Goal: Information Seeking & Learning: Learn about a topic

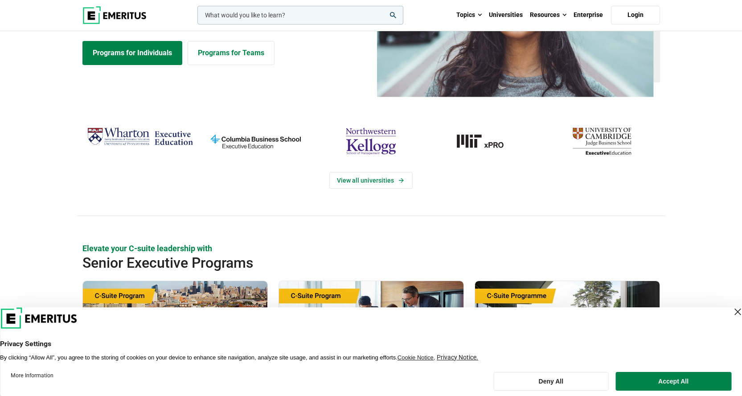
scroll to position [134, 0]
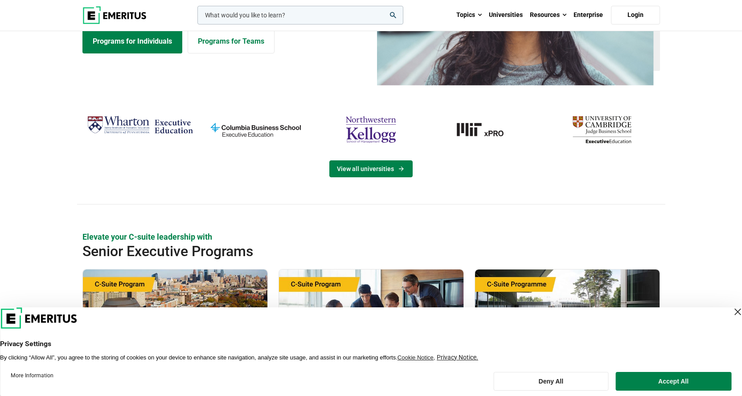
click at [394, 174] on link "View all universities" at bounding box center [370, 168] width 83 height 17
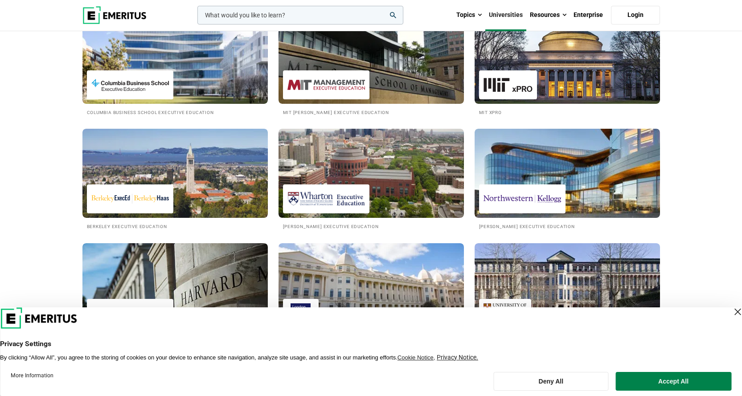
scroll to position [178, 0]
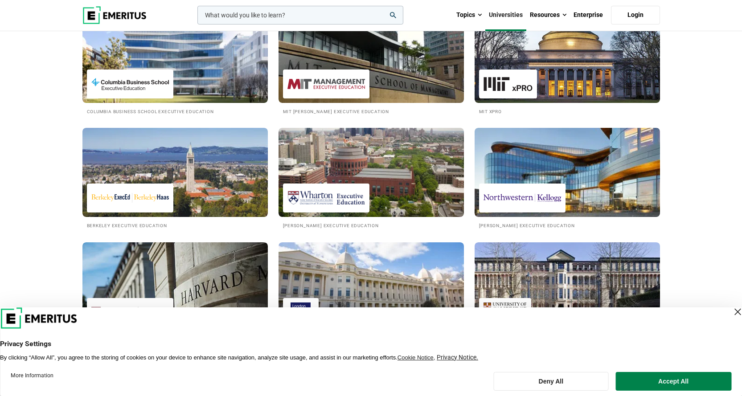
click at [731, 309] on div "Close Layer" at bounding box center [737, 312] width 12 height 12
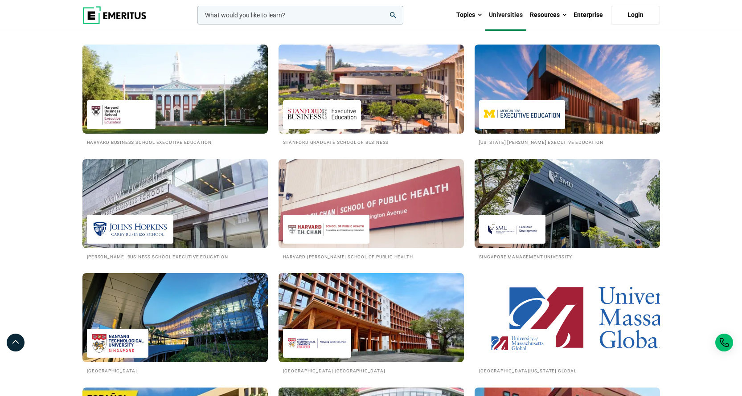
scroll to position [1070, 0]
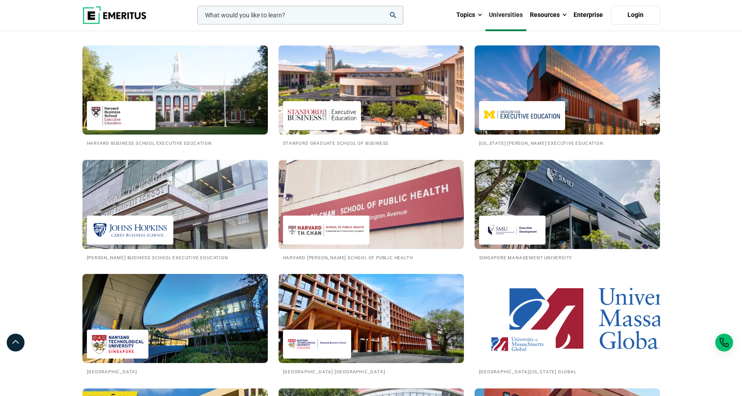
click at [560, 216] on img at bounding box center [567, 205] width 204 height 98
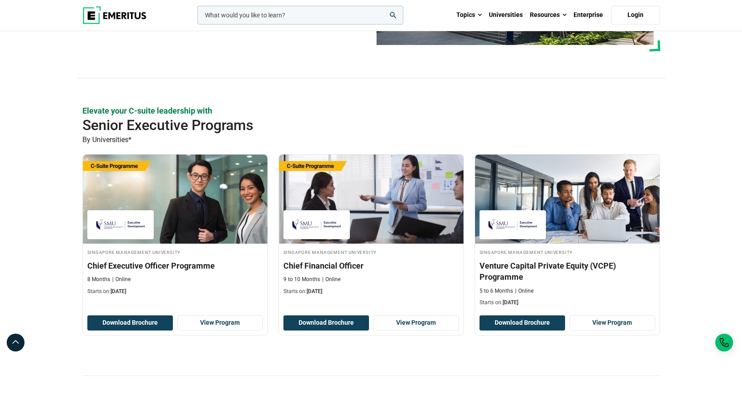
scroll to position [178, 0]
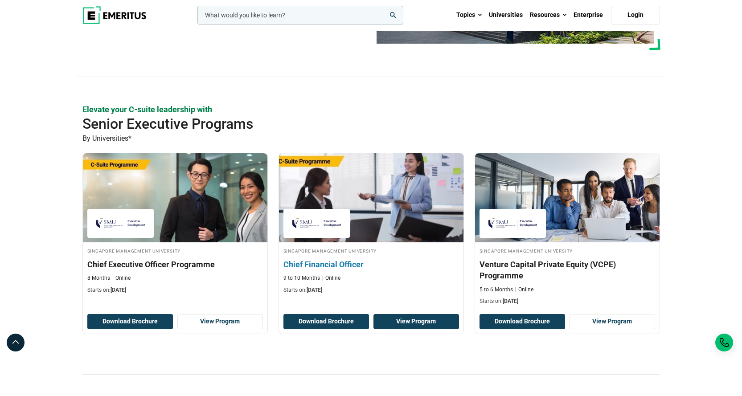
click at [418, 322] on link "View Program" at bounding box center [417, 321] width 86 height 15
